Goal: Use online tool/utility: Utilize a website feature to perform a specific function

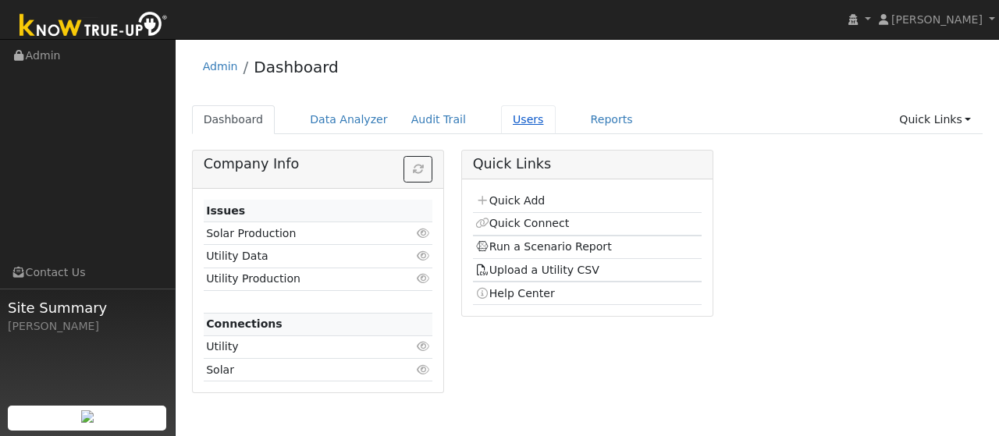
click at [501, 117] on link "Users" at bounding box center [528, 119] width 55 height 29
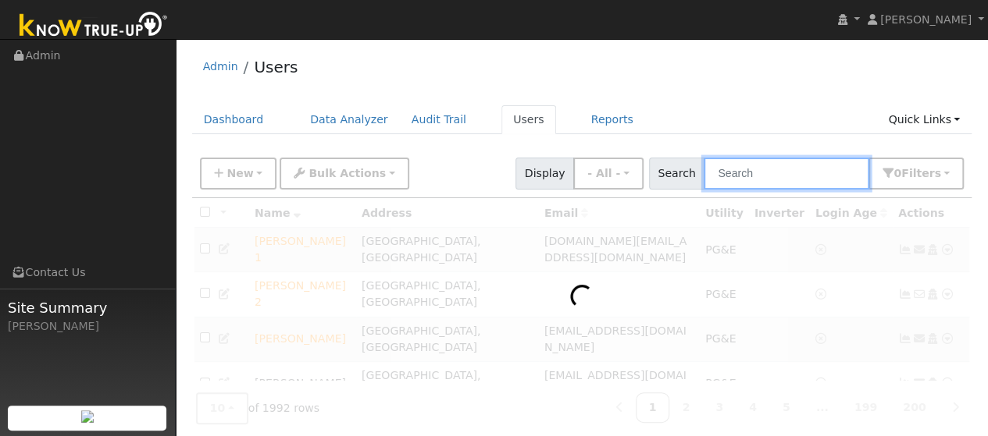
click at [748, 172] on input "text" at bounding box center [785, 174] width 165 height 32
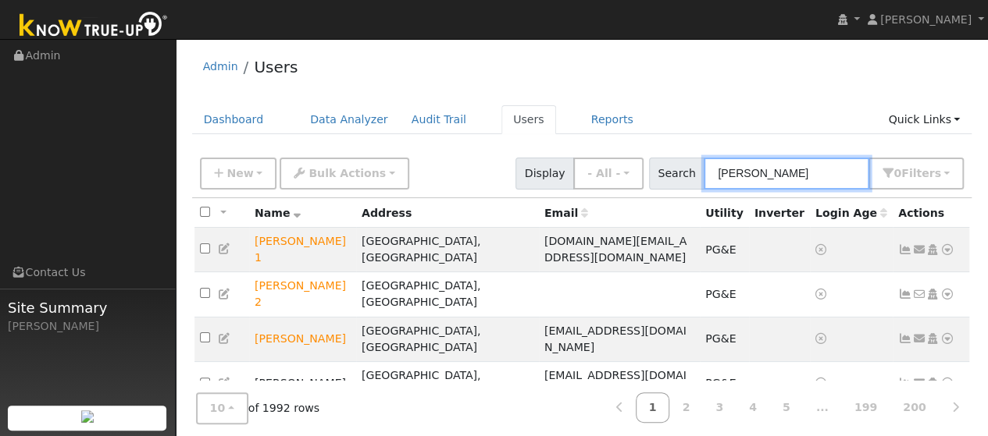
type input "Gia"
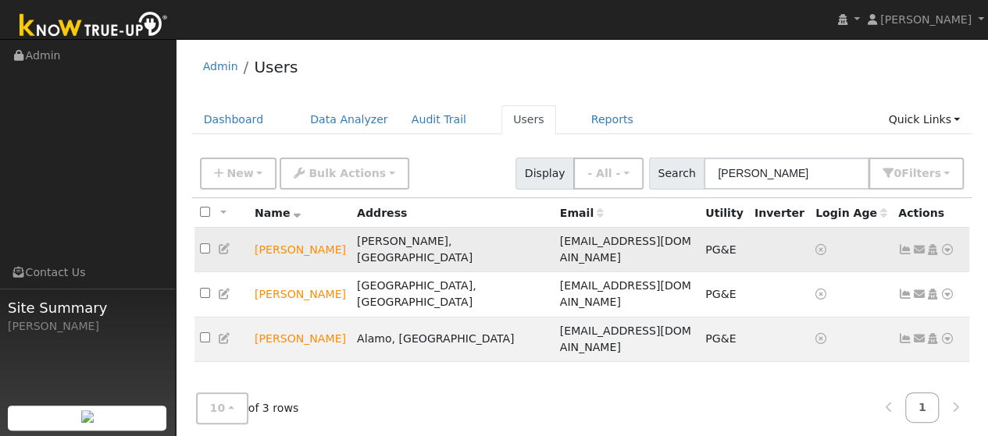
click at [948, 244] on icon at bounding box center [947, 249] width 14 height 11
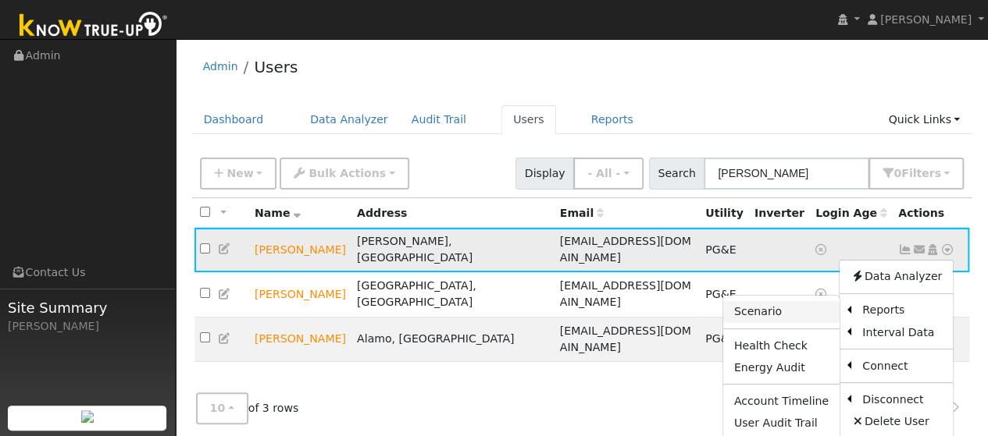
click at [767, 305] on link "Scenario" at bounding box center [781, 312] width 116 height 22
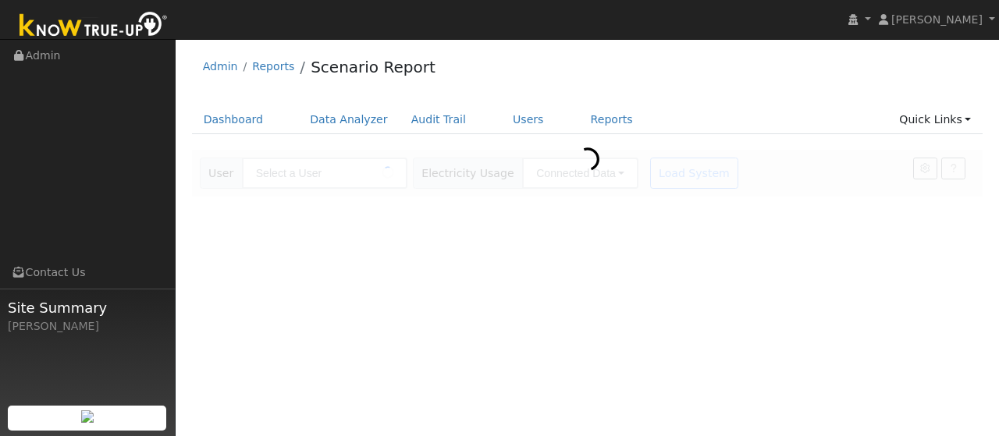
type input "Gia Desoto"
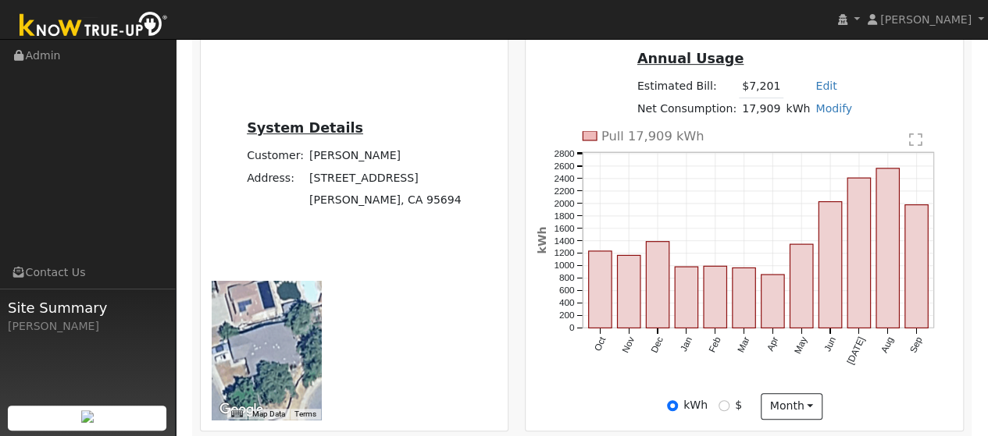
type input "21998"
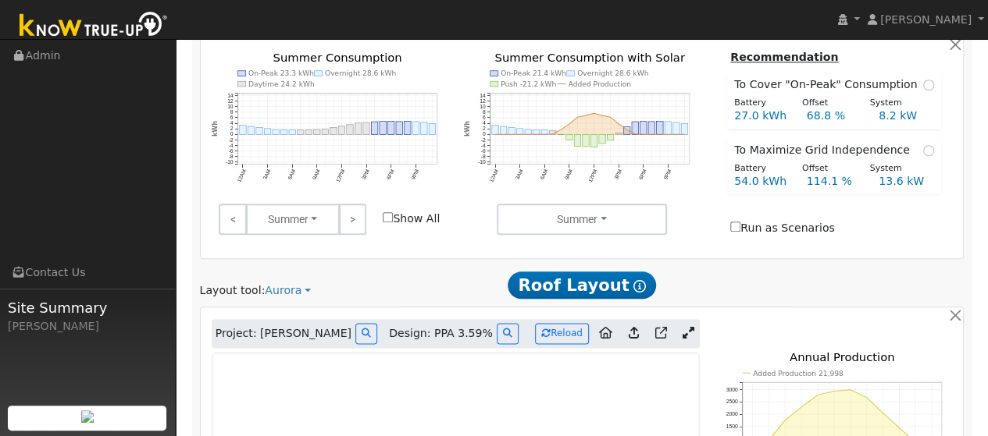
scroll to position [784, 0]
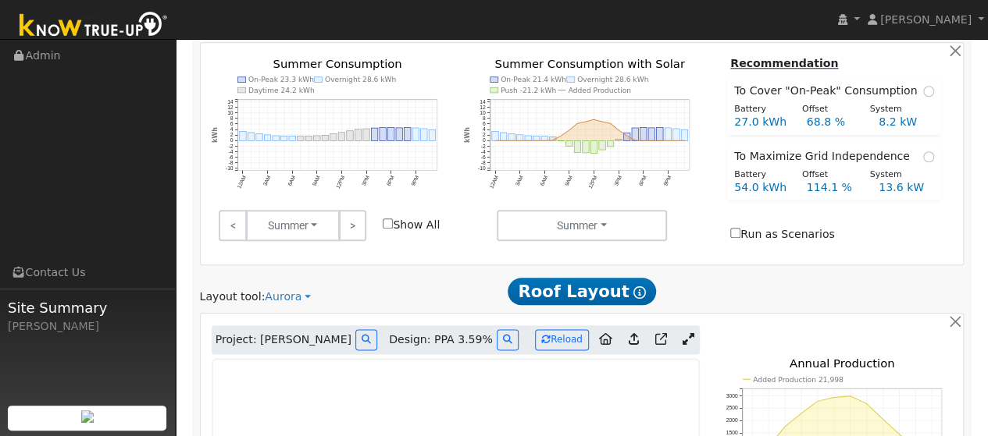
click at [689, 333] on icon at bounding box center [688, 339] width 12 height 12
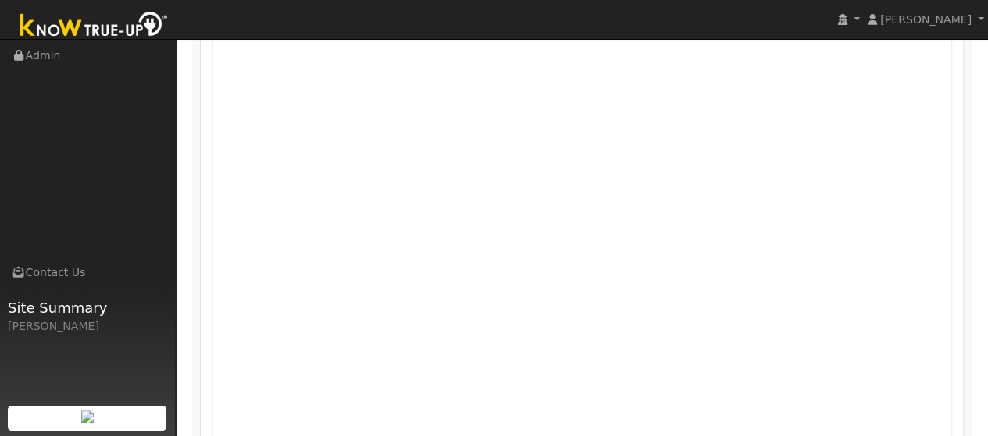
scroll to position [1315, 0]
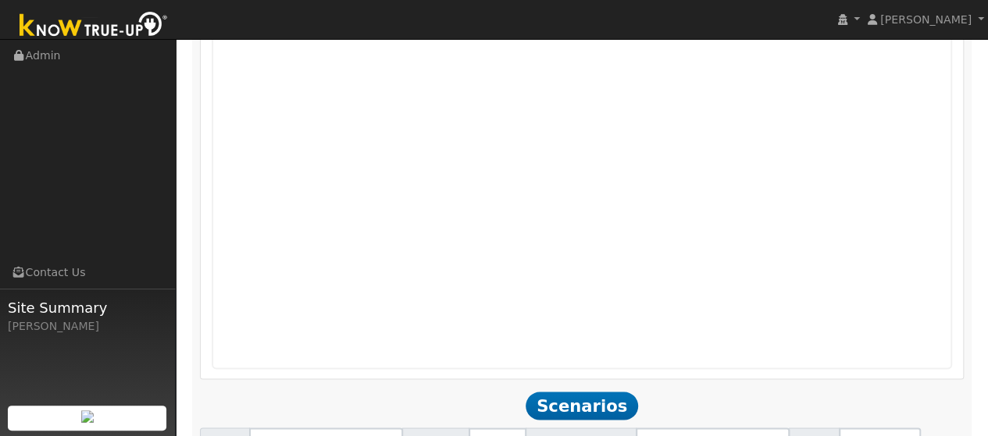
type input "54"
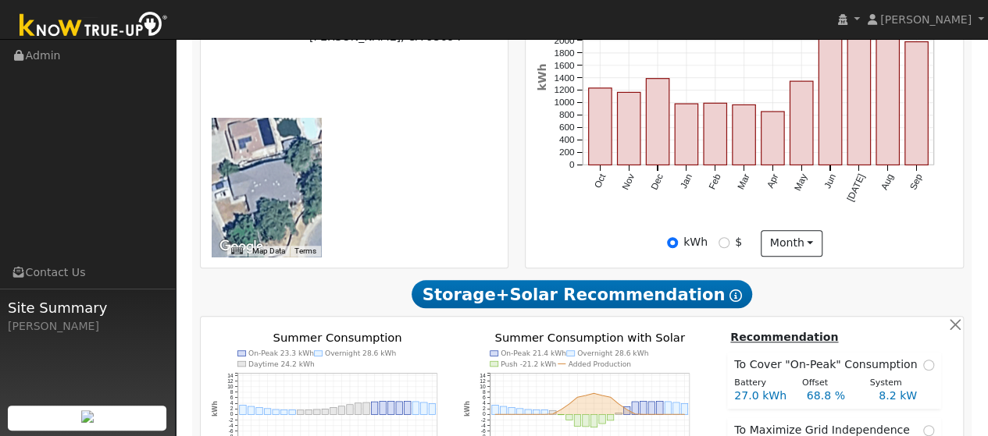
scroll to position [511, 0]
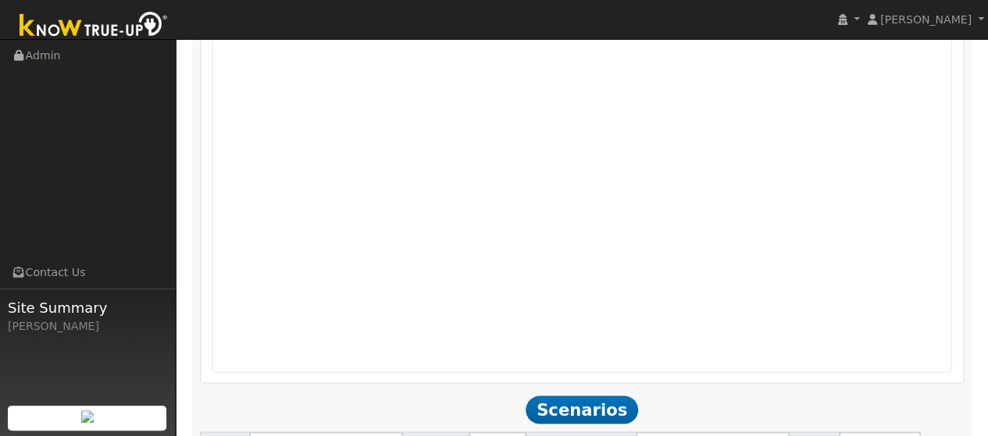
scroll to position [1315, 0]
type input "14.7"
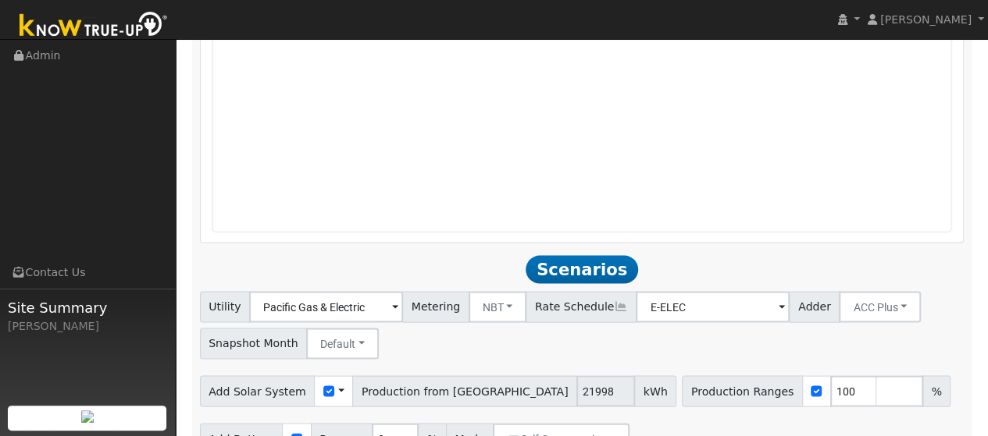
type input "$16,200"
type input "$20,259"
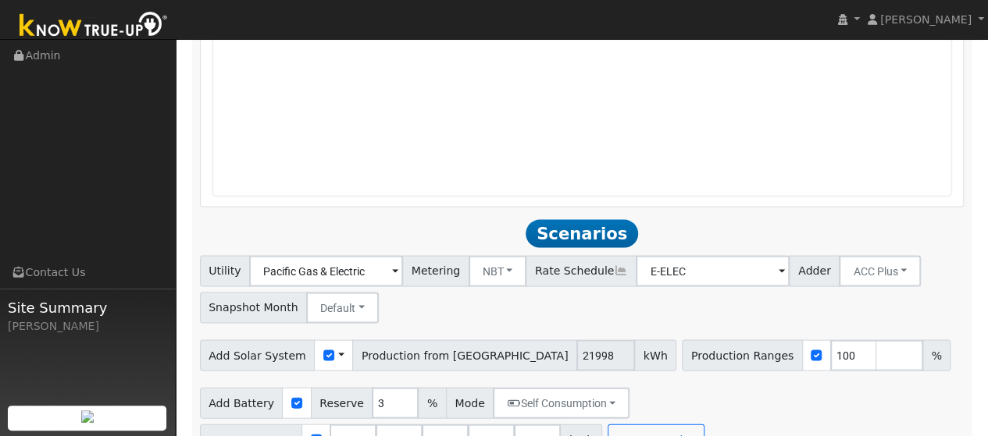
scroll to position [1489, 0]
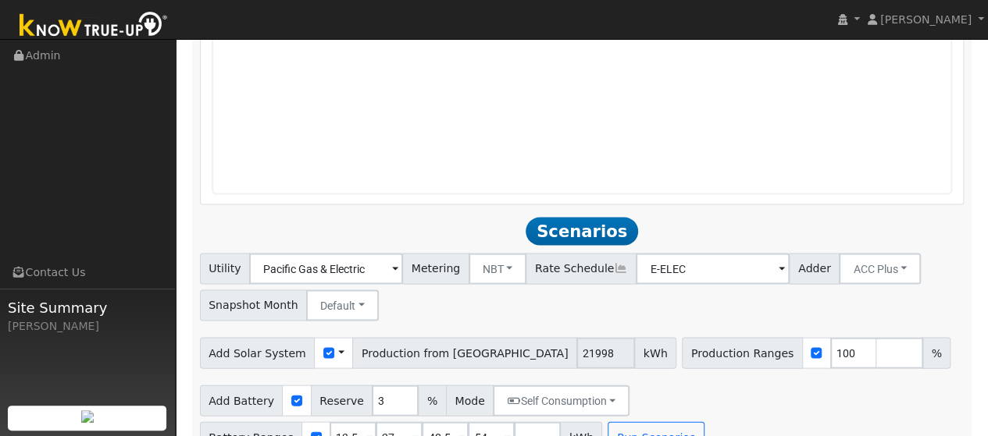
type input "$32,400"
type input "$25,119"
